Goal: Information Seeking & Learning: Understand process/instructions

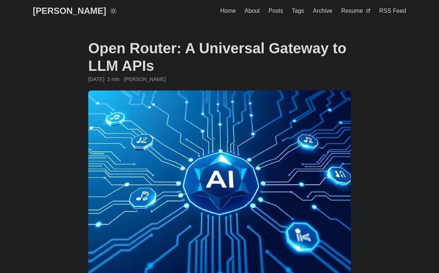
click at [126, 54] on h1 "Open Router: A Universal Gateway to LLM APIs" at bounding box center [219, 56] width 263 height 35
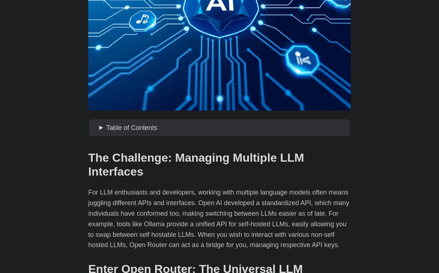
scroll to position [182, 0]
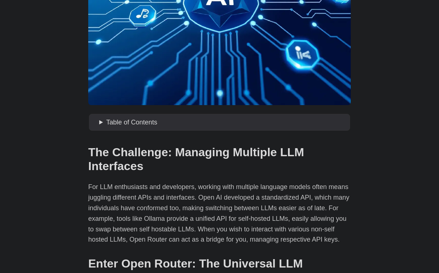
click at [220, 197] on p "For LLM enthusiasts and developers, working with multiple language models often…" at bounding box center [219, 213] width 263 height 63
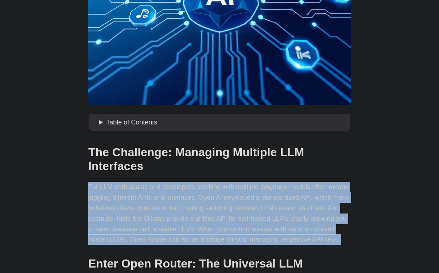
click at [220, 197] on p "For LLM enthusiasts and developers, working with multiple language models often…" at bounding box center [219, 213] width 263 height 63
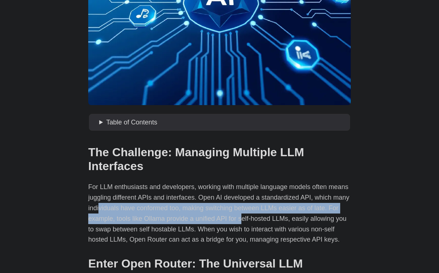
drag, startPoint x: 101, startPoint y: 211, endPoint x: 240, endPoint y: 217, distance: 139.8
click at [240, 217] on p "For LLM enthusiasts and developers, working with multiple language models often…" at bounding box center [219, 213] width 263 height 63
click at [241, 217] on p "For LLM enthusiasts and developers, working with multiple language models often…" at bounding box center [219, 213] width 263 height 63
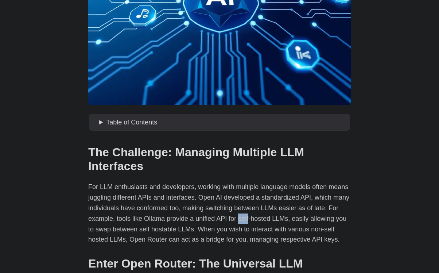
click at [241, 217] on p "For LLM enthusiasts and developers, working with multiple language models often…" at bounding box center [219, 213] width 263 height 63
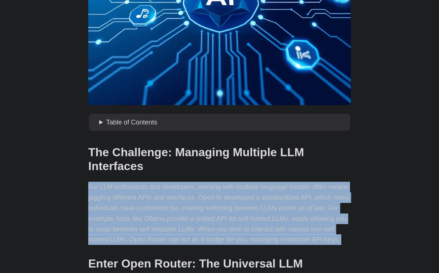
click at [241, 217] on p "For LLM enthusiasts and developers, working with multiple language models often…" at bounding box center [219, 213] width 263 height 63
click at [224, 219] on p "For LLM enthusiasts and developers, working with multiple language models often…" at bounding box center [219, 213] width 263 height 63
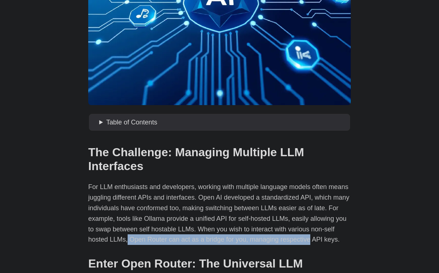
drag, startPoint x: 126, startPoint y: 236, endPoint x: 306, endPoint y: 237, distance: 180.2
click at [306, 237] on p "For LLM enthusiasts and developers, working with multiple language models often…" at bounding box center [219, 213] width 263 height 63
click at [242, 237] on p "For LLM enthusiasts and developers, working with multiple language models often…" at bounding box center [219, 213] width 263 height 63
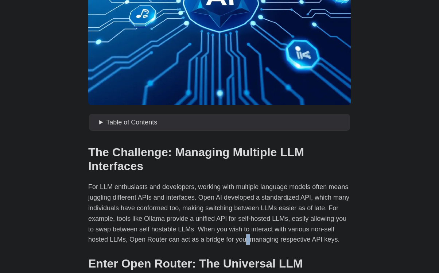
click at [242, 237] on p "For LLM enthusiasts and developers, working with multiple language models often…" at bounding box center [219, 213] width 263 height 63
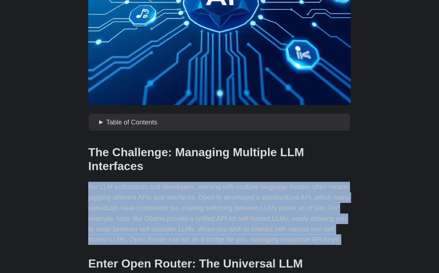
click at [241, 237] on p "For LLM enthusiasts and developers, working with multiple language models often…" at bounding box center [219, 213] width 263 height 63
click at [101, 239] on p "For LLM enthusiasts and developers, working with multiple language models often…" at bounding box center [219, 213] width 263 height 63
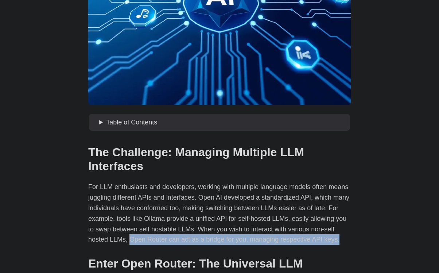
drag, startPoint x: 128, startPoint y: 240, endPoint x: 345, endPoint y: 239, distance: 216.6
click at [345, 239] on p "For LLM enthusiasts and developers, working with multiple language models often…" at bounding box center [219, 213] width 263 height 63
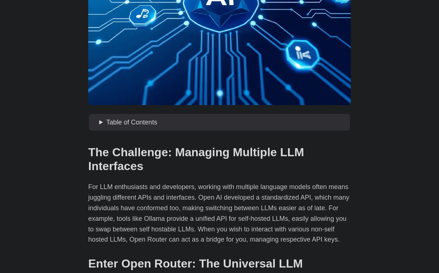
click at [298, 233] on p "For LLM enthusiasts and developers, working with multiple language models often…" at bounding box center [219, 213] width 263 height 63
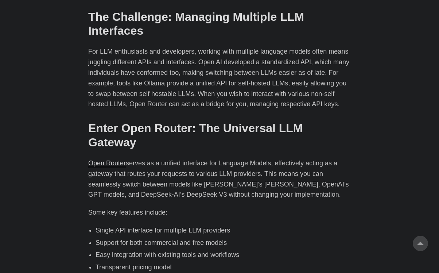
scroll to position [328, 0]
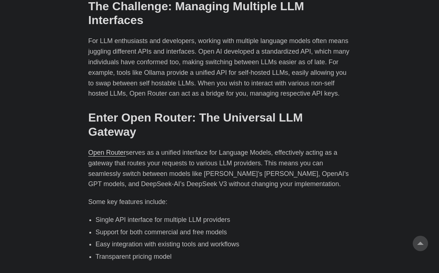
click at [207, 152] on p "Open Router serves as a unified interface for Language Models, effectively acti…" at bounding box center [219, 168] width 263 height 42
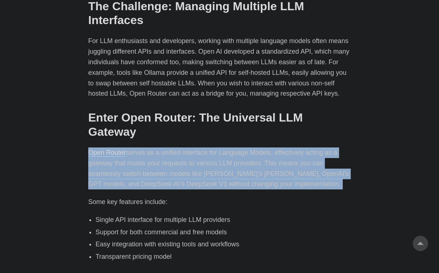
click at [207, 152] on p "Open Router serves as a unified interface for Language Models, effectively acti…" at bounding box center [219, 168] width 263 height 42
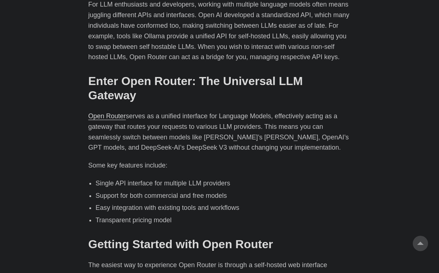
click at [122, 178] on li "Single API interface for multiple LLM providers" at bounding box center [223, 183] width 255 height 11
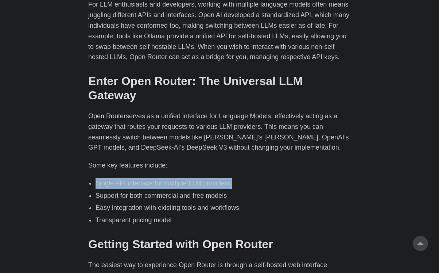
click at [122, 178] on li "Single API interface for multiple LLM providers" at bounding box center [223, 183] width 255 height 11
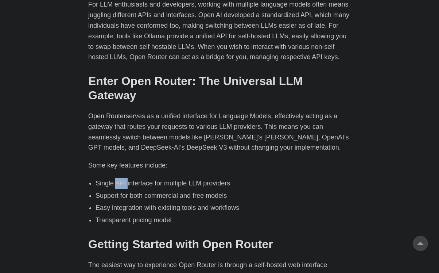
click at [122, 178] on li "Single API interface for multiple LLM providers" at bounding box center [223, 183] width 255 height 11
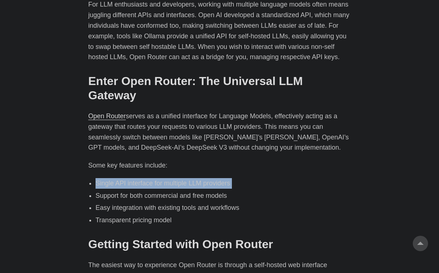
click at [122, 178] on li "Single API interface for multiple LLM providers" at bounding box center [223, 183] width 255 height 11
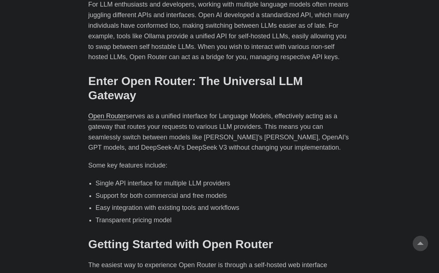
click at [106, 190] on li "Support for both commercial and free models" at bounding box center [223, 195] width 255 height 11
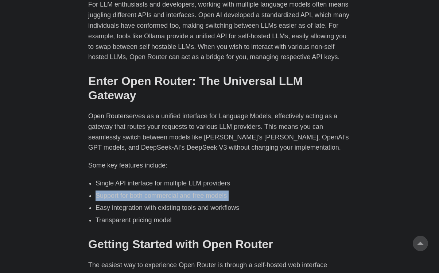
click at [106, 190] on li "Support for both commercial and free models" at bounding box center [223, 195] width 255 height 11
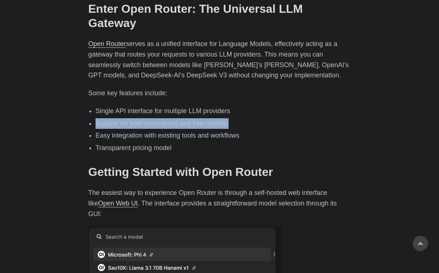
scroll to position [438, 0]
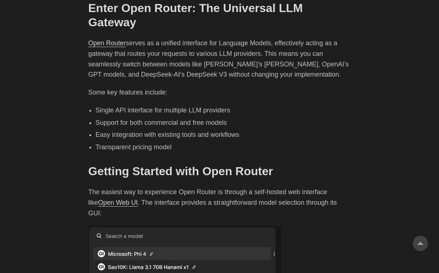
click at [183, 187] on p "The easiest way to experience Open Router is through a self-hosted web interfac…" at bounding box center [219, 202] width 263 height 31
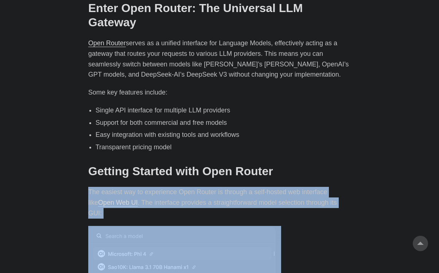
click at [183, 187] on p "The easiest way to experience Open Router is through a self-hosted web interfac…" at bounding box center [219, 202] width 263 height 31
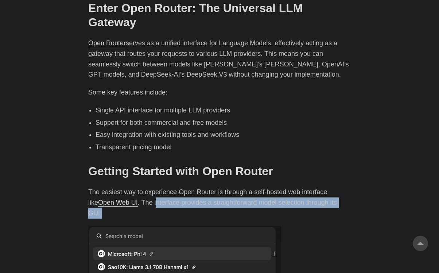
drag, startPoint x: 144, startPoint y: 192, endPoint x: 360, endPoint y: 178, distance: 217.1
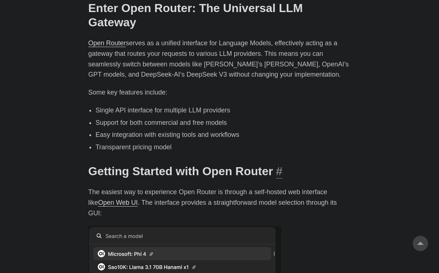
click at [297, 164] on h2 "Getting Started with Open Router #" at bounding box center [219, 171] width 263 height 14
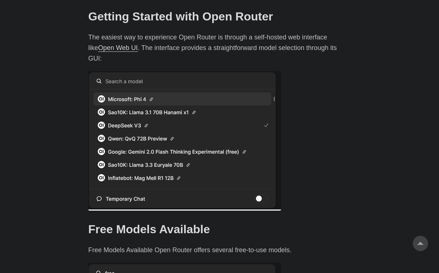
scroll to position [693, 0]
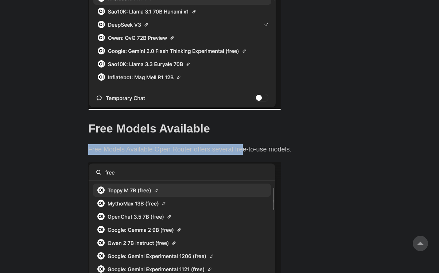
drag, startPoint x: 87, startPoint y: 124, endPoint x: 239, endPoint y: 129, distance: 151.5
click at [239, 129] on main "Open Router: A Universal Gateway to LLM APIs January 11, 2025 · 3 min · Greg Hi…" at bounding box center [220, 169] width 280 height 1680
click at [224, 144] on p "Free Models Available Open Router offers several free-to-use models." at bounding box center [219, 149] width 263 height 11
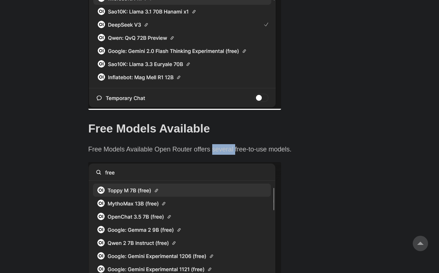
click at [224, 144] on p "Free Models Available Open Router offers several free-to-use models." at bounding box center [219, 149] width 263 height 11
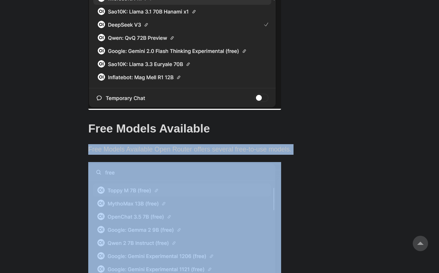
click at [224, 144] on p "Free Models Available Open Router offers several free-to-use models." at bounding box center [219, 149] width 263 height 11
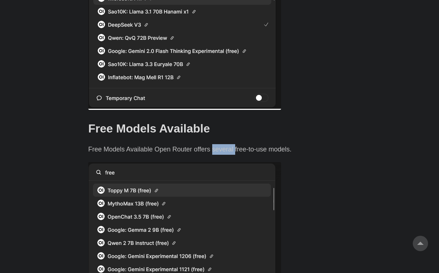
click at [224, 144] on p "Free Models Available Open Router offers several free-to-use models." at bounding box center [219, 149] width 263 height 11
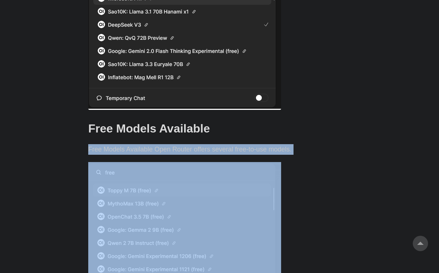
click at [224, 144] on p "Free Models Available Open Router offers several free-to-use models." at bounding box center [219, 149] width 263 height 11
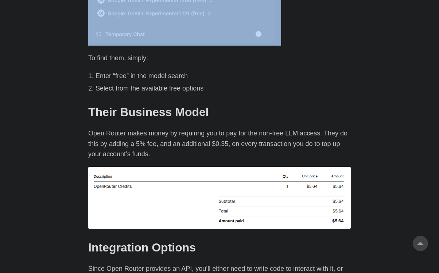
scroll to position [948, 0]
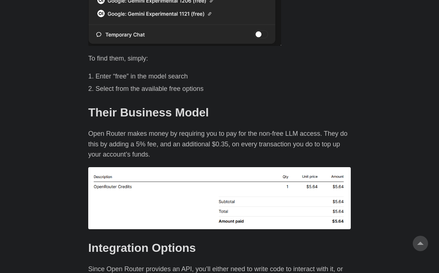
click at [117, 129] on p "Open Router makes money by requiring you to pay for the non-free LLM access. Th…" at bounding box center [219, 143] width 263 height 31
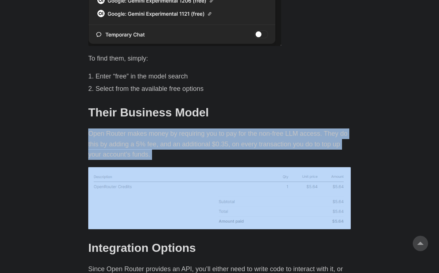
click at [117, 129] on p "Open Router makes money by requiring you to pay for the non-free LLM access. Th…" at bounding box center [219, 143] width 263 height 31
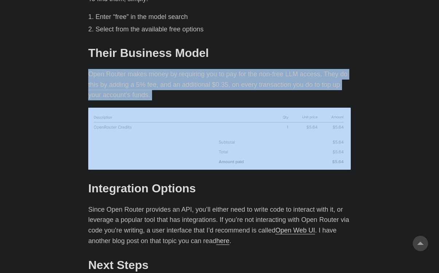
scroll to position [1021, 0]
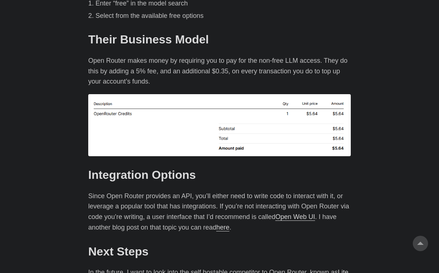
click at [123, 193] on p "Since Open Router provides an API, you’ll either need to write code to interact…" at bounding box center [219, 212] width 263 height 42
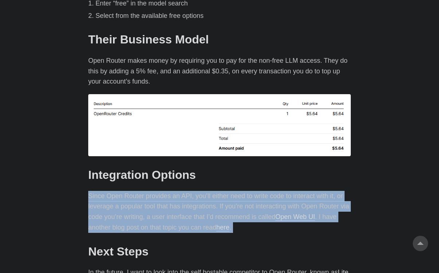
click at [123, 193] on p "Since Open Router provides an API, you’ll either need to write code to interact…" at bounding box center [219, 212] width 263 height 42
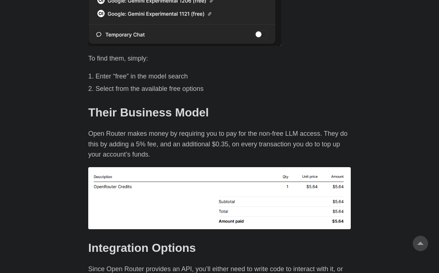
click at [147, 128] on p "Open Router makes money by requiring you to pay for the non-free LLM access. Th…" at bounding box center [219, 143] width 263 height 31
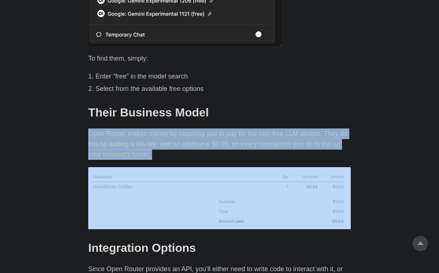
click at [147, 128] on p "Open Router makes money by requiring you to pay for the non-free LLM access. Th…" at bounding box center [219, 143] width 263 height 31
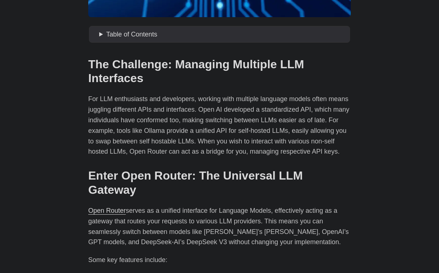
scroll to position [328, 0]
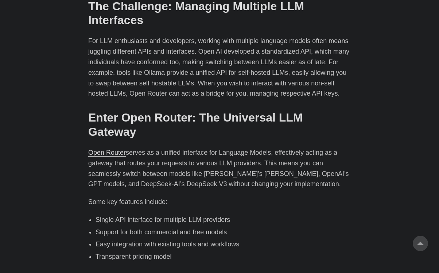
click at [188, 156] on p "Open Router serves as a unified interface for Language Models, effectively acti…" at bounding box center [219, 168] width 263 height 42
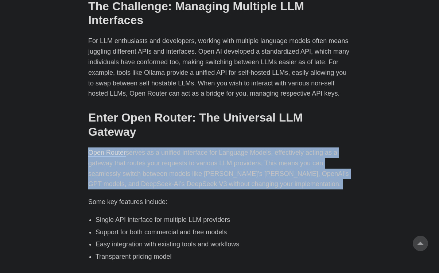
click at [188, 156] on p "Open Router serves as a unified interface for Language Models, effectively acti…" at bounding box center [219, 168] width 263 height 42
click at [93, 149] on link "Open Router" at bounding box center [107, 152] width 38 height 7
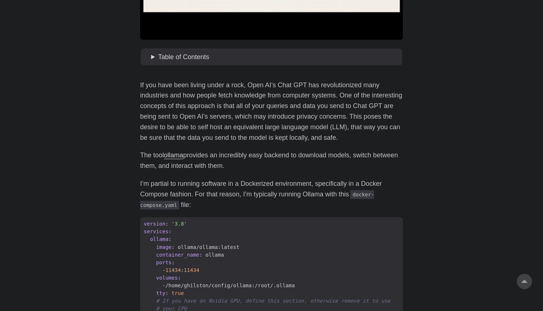
scroll to position [978, 0]
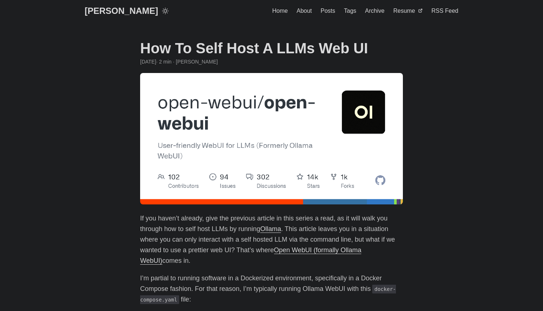
click at [231, 49] on h1 "How To Self Host A LLMs Web UI" at bounding box center [271, 48] width 263 height 18
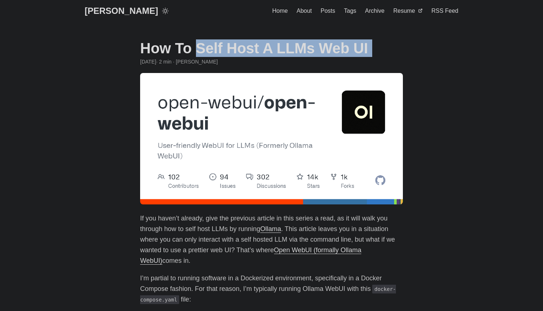
click at [231, 49] on h1 "How To Self Host A LLMs Web UI" at bounding box center [271, 48] width 263 height 18
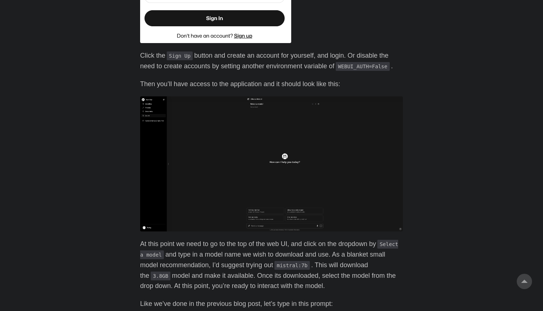
scroll to position [729, 0]
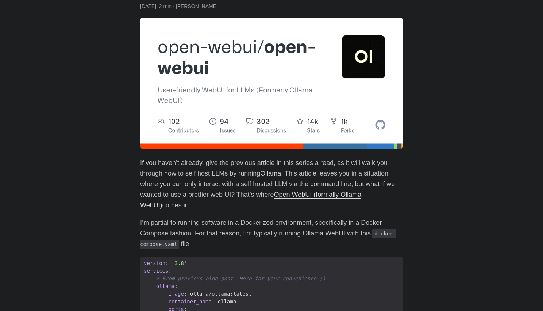
scroll to position [0, 0]
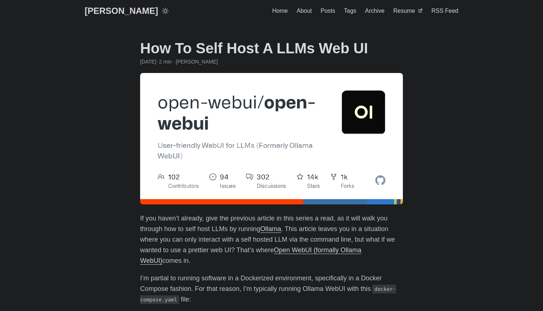
drag, startPoint x: 274, startPoint y: 45, endPoint x: 391, endPoint y: 48, distance: 117.1
click at [391, 48] on h1 "How To Self Host A LLMs Web UI" at bounding box center [271, 48] width 263 height 18
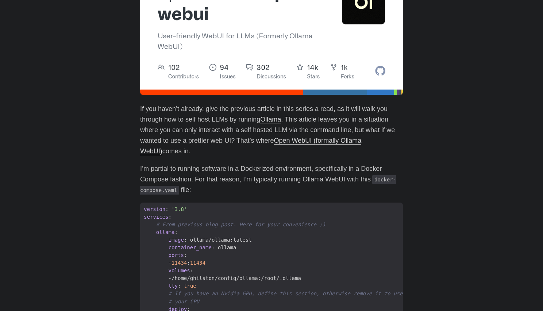
scroll to position [146, 0]
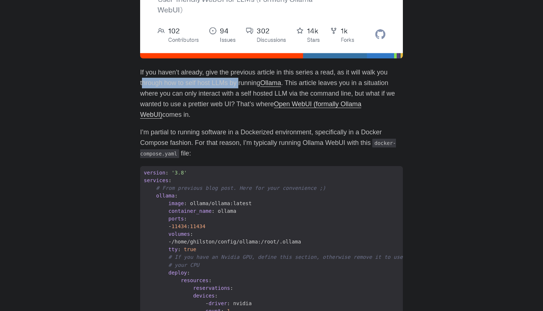
drag, startPoint x: 142, startPoint y: 84, endPoint x: 238, endPoint y: 87, distance: 96.7
click at [238, 87] on p "If you haven’t already, give the previous article in this series a read, as it …" at bounding box center [271, 93] width 263 height 53
click at [193, 96] on p "If you haven’t already, give the previous article in this series a read, as it …" at bounding box center [271, 93] width 263 height 53
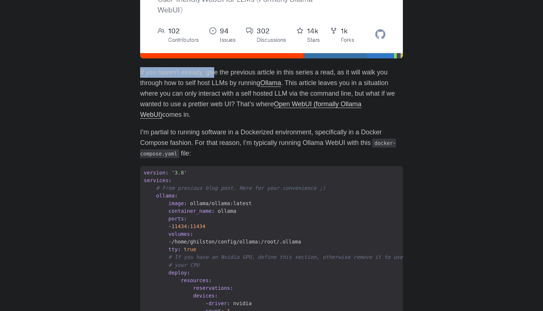
drag, startPoint x: 140, startPoint y: 70, endPoint x: 215, endPoint y: 71, distance: 75.5
click at [217, 72] on p "If you haven’t already, give the previous article in this series a read, as it …" at bounding box center [271, 93] width 263 height 53
click at [153, 132] on p "I’m partial to running software in a Dockerized environment, specifically in a …" at bounding box center [271, 142] width 263 height 31
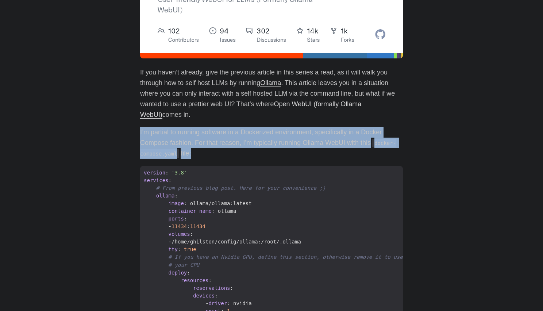
click at [153, 132] on p "I’m partial to running software in a Dockerized environment, specifically in a …" at bounding box center [271, 142] width 263 height 31
click at [170, 140] on p "I’m partial to running software in a Dockerized environment, specifically in a …" at bounding box center [271, 142] width 263 height 31
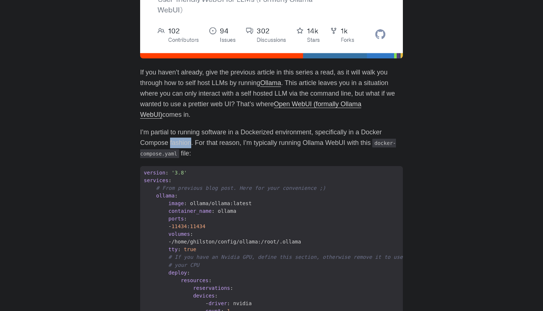
click at [170, 140] on p "I’m partial to running software in a Dockerized environment, specifically in a …" at bounding box center [271, 142] width 263 height 31
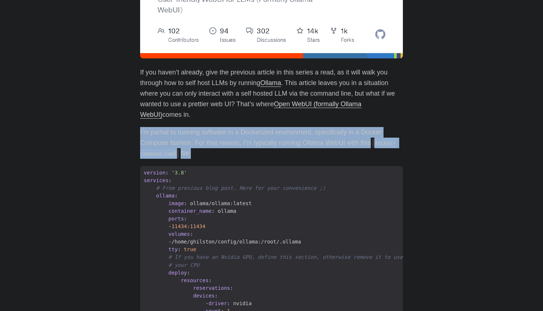
click at [170, 140] on p "I’m partial to running software in a Dockerized environment, specifically in a …" at bounding box center [271, 142] width 263 height 31
click at [268, 129] on p "I’m partial to running software in a Dockerized environment, specifically in a …" at bounding box center [271, 142] width 263 height 31
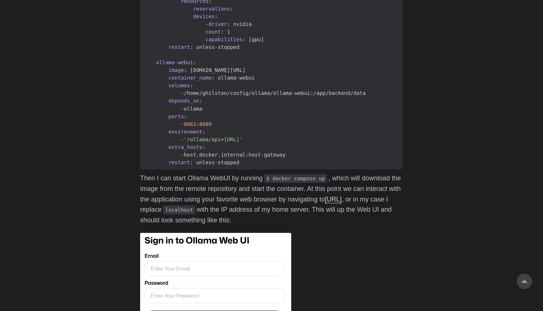
scroll to position [511, 0]
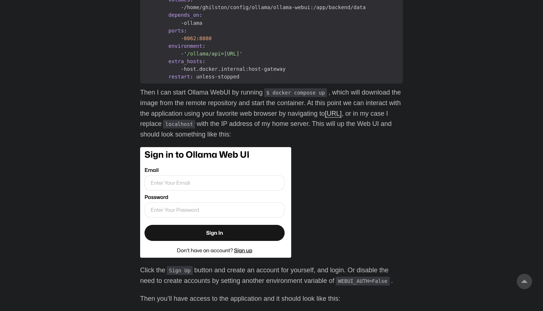
click at [185, 99] on p "Then I can start Ollama WebUI by running $ docker compose up , which will downl…" at bounding box center [271, 113] width 263 height 53
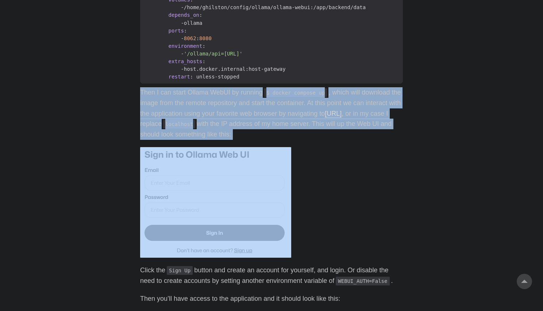
click at [185, 99] on p "Then I can start Ollama WebUI by running $ docker compose up , which will downl…" at bounding box center [271, 113] width 263 height 53
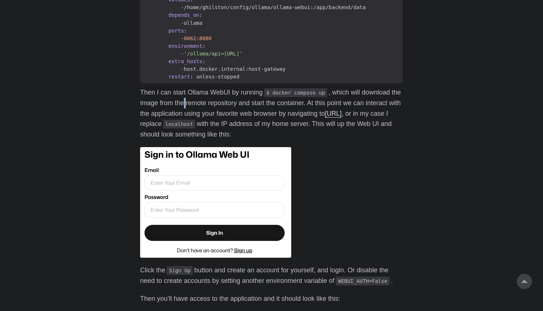
click at [185, 99] on p "Then I can start Ollama WebUI by running $ docker compose up , which will downl…" at bounding box center [271, 113] width 263 height 53
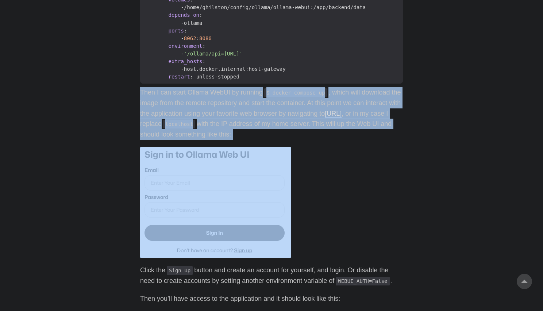
click at [185, 99] on p "Then I can start Ollama WebUI by running $ docker compose up , which will downl…" at bounding box center [271, 113] width 263 height 53
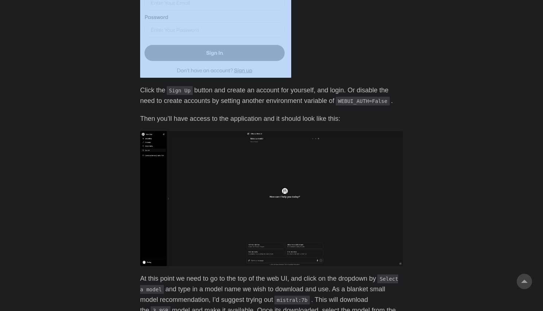
scroll to position [802, 0]
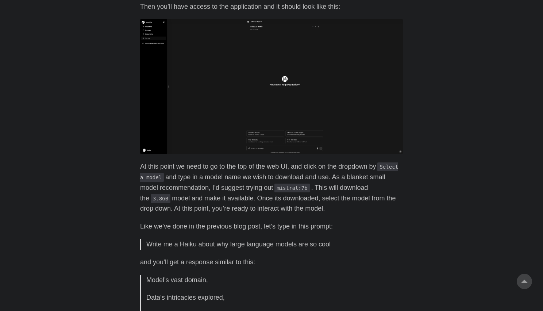
click at [240, 169] on p "At this point we need to go to the top of the web UI, and click on the dropdown…" at bounding box center [271, 187] width 263 height 53
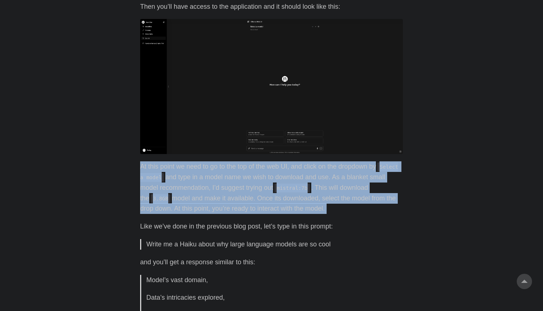
click at [240, 169] on p "At this point we need to go to the top of the web UI, and click on the dropdown…" at bounding box center [271, 187] width 263 height 53
click at [234, 170] on p "At this point we need to go to the top of the web UI, and click on the dropdown…" at bounding box center [271, 187] width 263 height 53
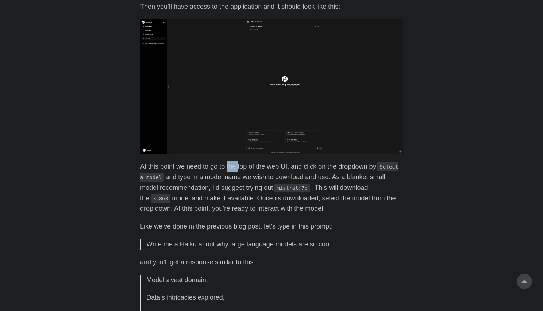
click at [234, 170] on p "At this point we need to go to the top of the web UI, and click on the dropdown…" at bounding box center [271, 187] width 263 height 53
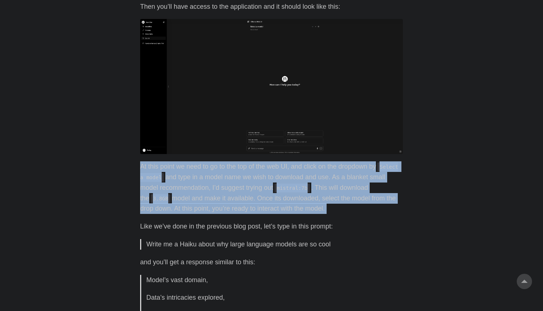
click at [234, 170] on p "At this point we need to go to the top of the web UI, and click on the dropdown…" at bounding box center [271, 187] width 263 height 53
click at [209, 198] on p "At this point we need to go to the top of the web UI, and click on the dropdown…" at bounding box center [271, 187] width 263 height 53
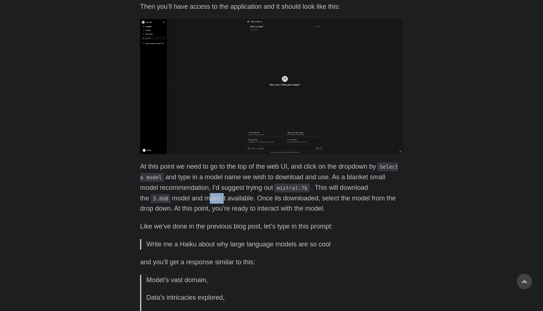
click at [209, 198] on p "At this point we need to go to the top of the web UI, and click on the dropdown…" at bounding box center [271, 187] width 263 height 53
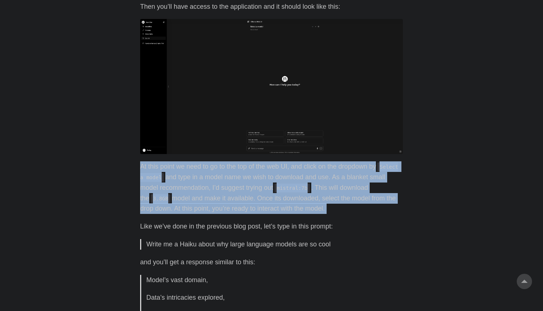
click at [209, 198] on p "At this point we need to go to the top of the web UI, and click on the dropdown…" at bounding box center [271, 187] width 263 height 53
drag, startPoint x: 209, startPoint y: 198, endPoint x: 200, endPoint y: 196, distance: 9.4
click at [200, 196] on p "At this point we need to go to the top of the web UI, and click on the dropdown…" at bounding box center [271, 187] width 263 height 53
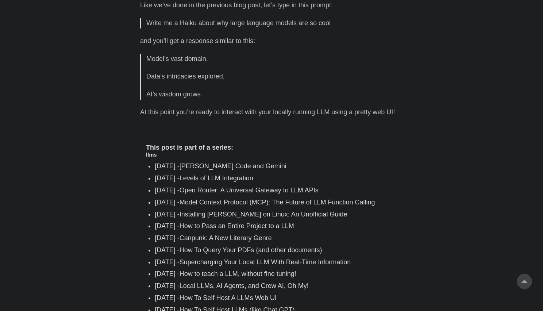
scroll to position [1094, 0]
